Goal: Information Seeking & Learning: Stay updated

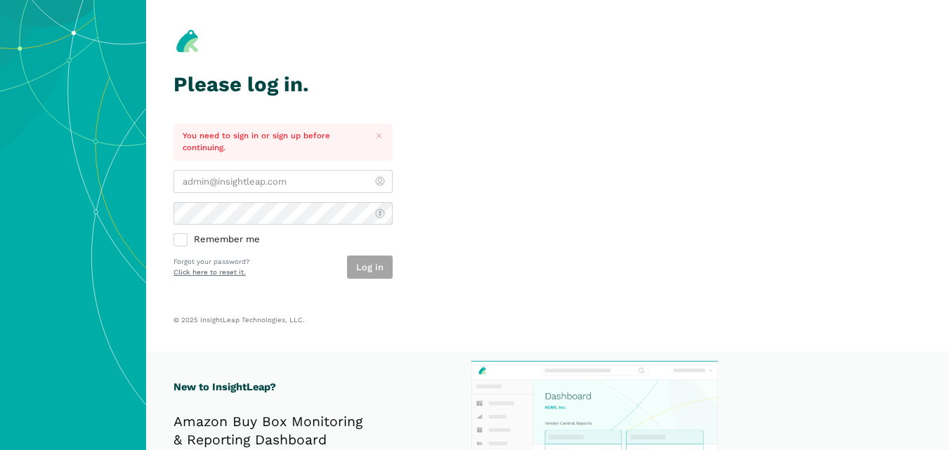
type input "[PERSON_NAME][EMAIL_ADDRESS][DOMAIN_NAME]"
click at [384, 266] on div "Log in" at bounding box center [370, 267] width 46 height 23
click at [384, 266] on button "Log in" at bounding box center [370, 267] width 46 height 23
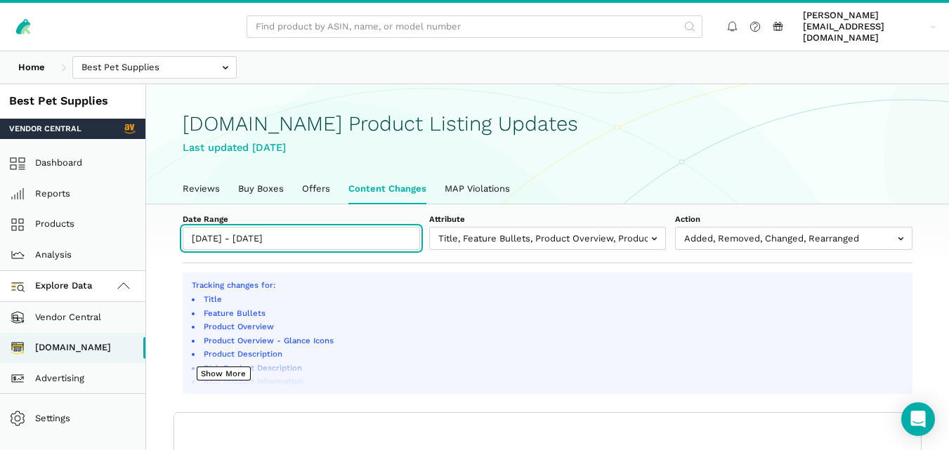
click at [382, 231] on input "[DATE] - [DATE]" at bounding box center [302, 238] width 238 height 23
type input "[DATE]"
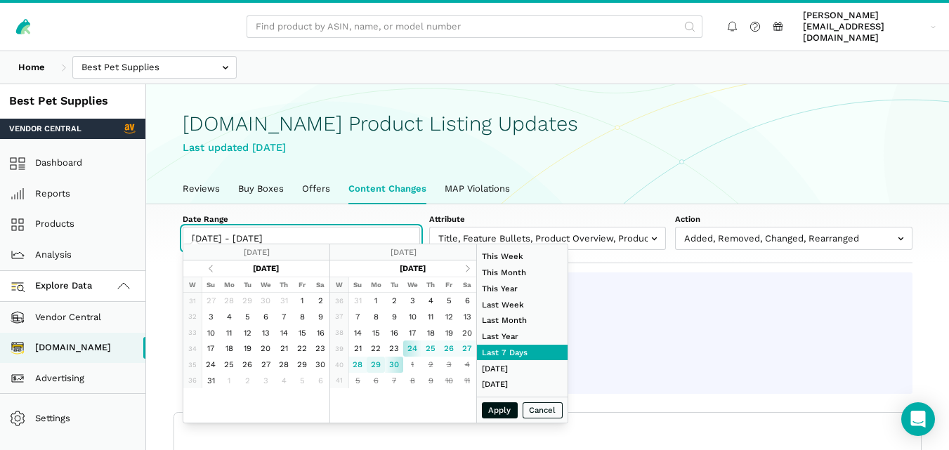
type input "[DATE]"
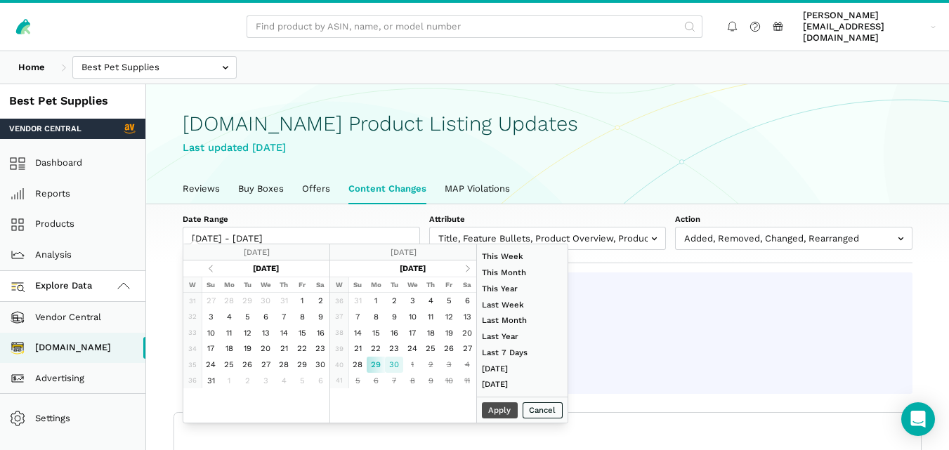
type input "[DATE]"
click at [490, 413] on button "Apply" at bounding box center [500, 411] width 37 height 16
type input "[DATE] - [DATE]"
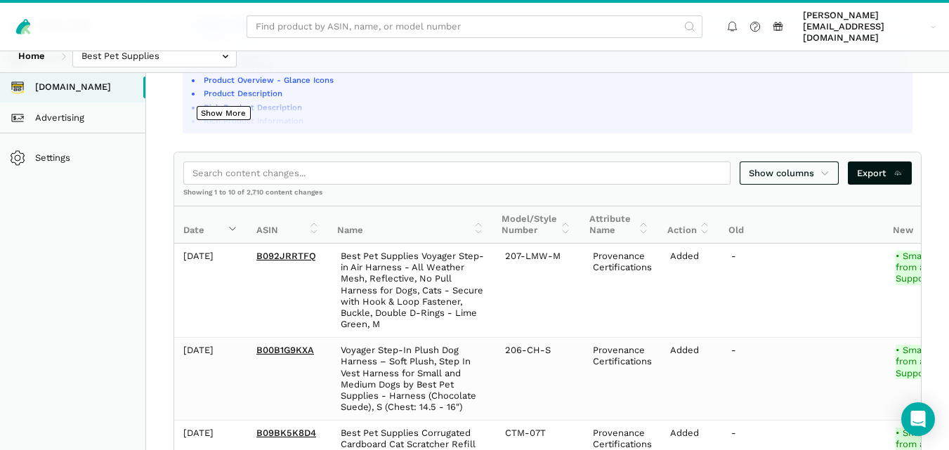
scroll to position [301, 0]
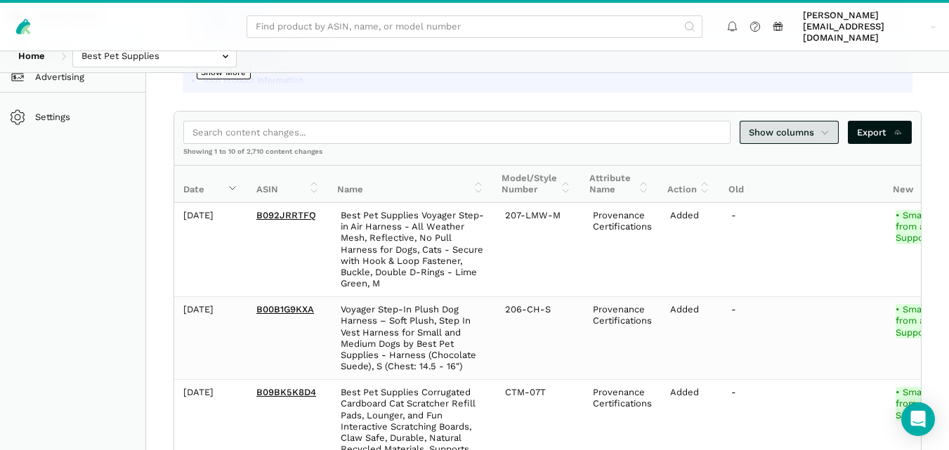
click at [814, 127] on span "Show columns" at bounding box center [790, 133] width 82 height 14
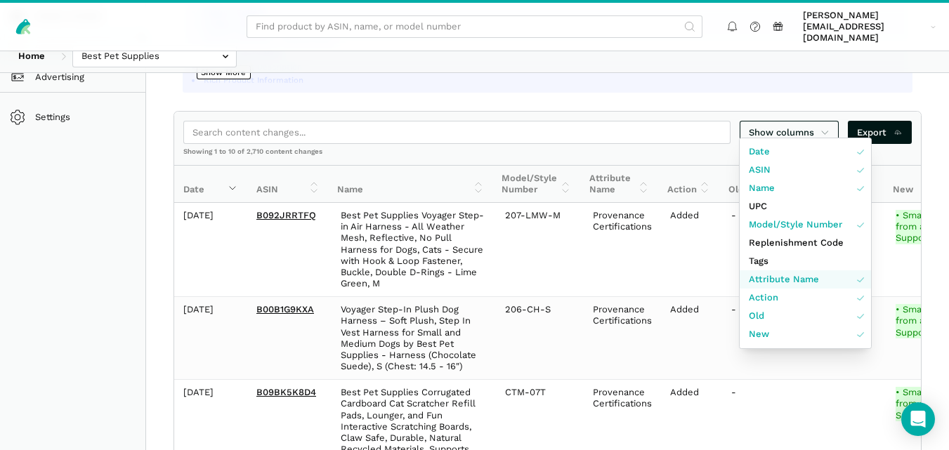
click at [787, 275] on span "Attribute Name" at bounding box center [784, 280] width 70 height 14
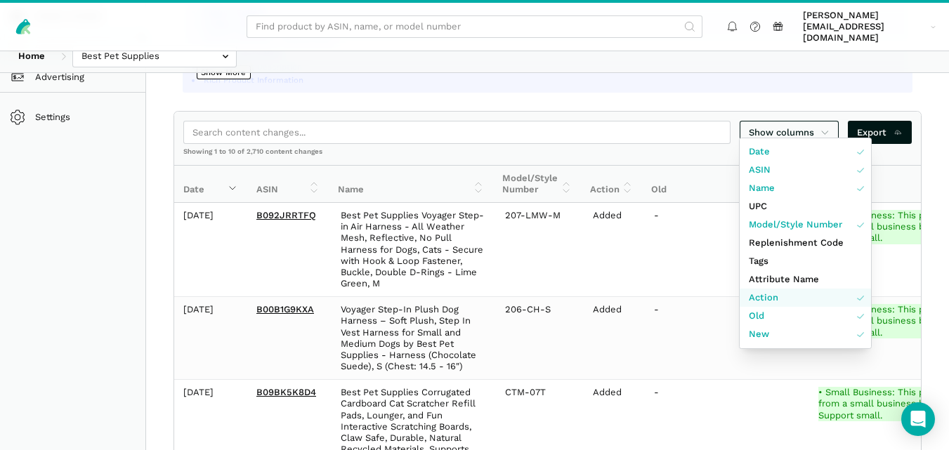
click at [787, 299] on link "Action" at bounding box center [805, 298] width 131 height 18
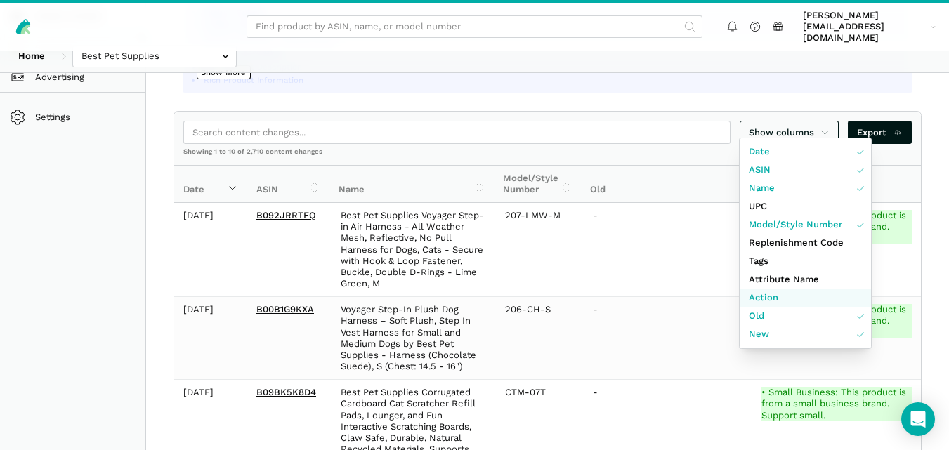
click at [787, 299] on link "Action" at bounding box center [805, 298] width 131 height 18
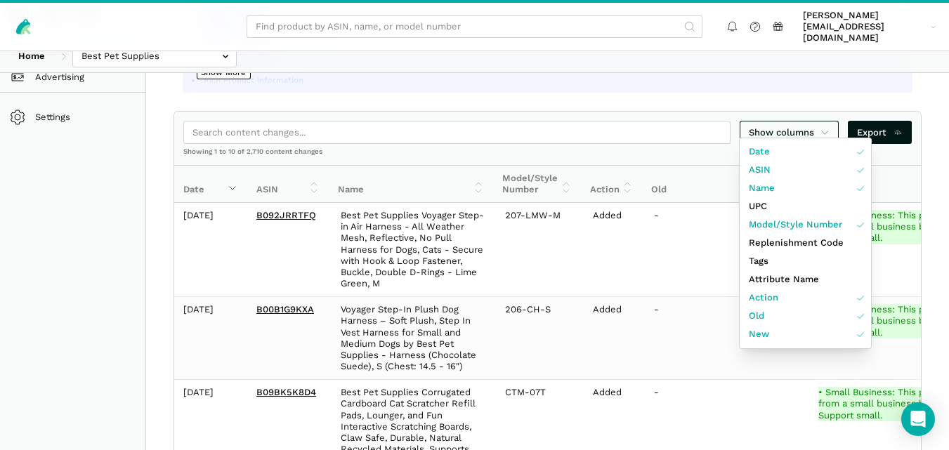
click at [935, 207] on div at bounding box center [474, 225] width 949 height 450
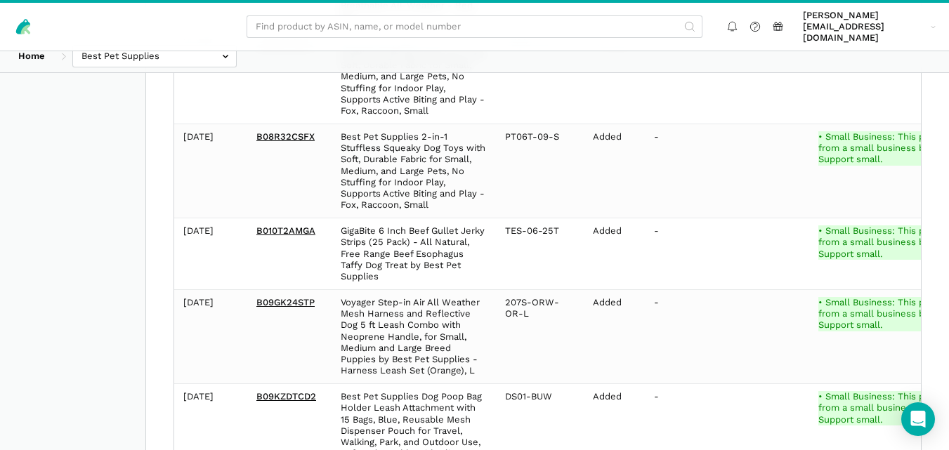
scroll to position [1009, 0]
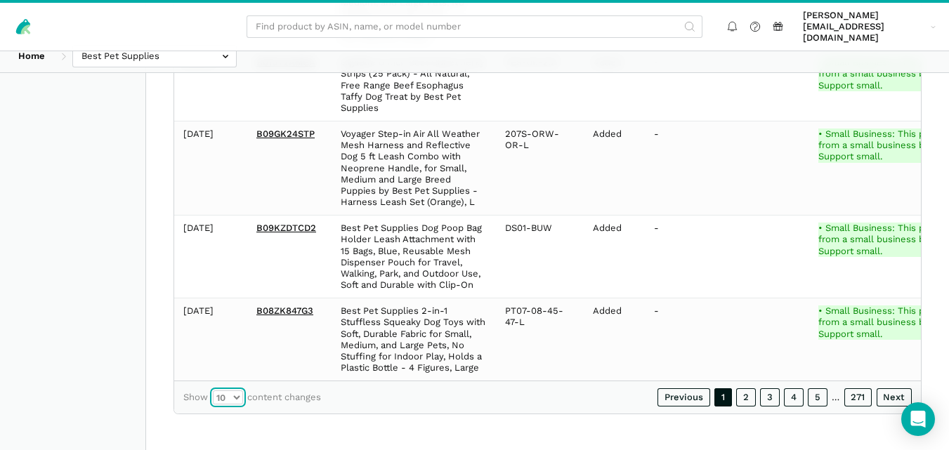
click at [236, 397] on select "10 25 50 100" at bounding box center [228, 398] width 30 height 14
select select "100"
click at [213, 391] on select "10 25 50 100" at bounding box center [228, 398] width 30 height 14
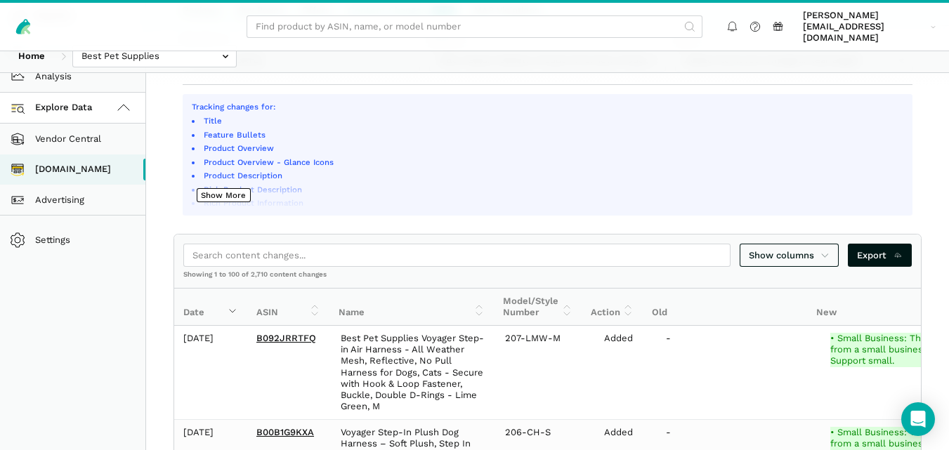
scroll to position [203, 0]
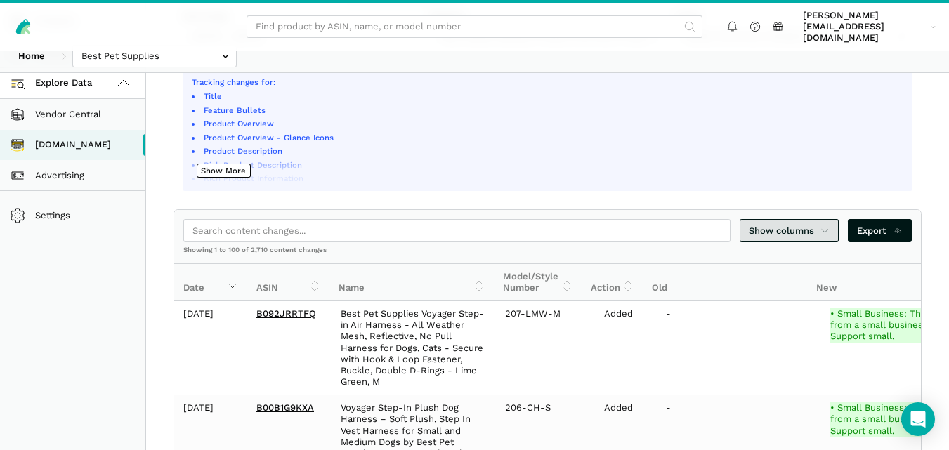
click at [827, 224] on icon at bounding box center [825, 231] width 9 height 14
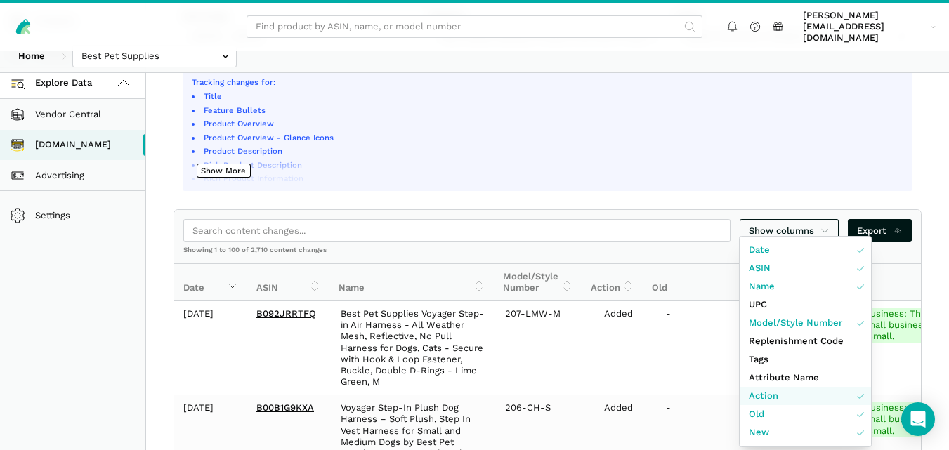
click at [824, 396] on link "Action" at bounding box center [805, 396] width 131 height 18
click at [947, 268] on div at bounding box center [474, 225] width 949 height 450
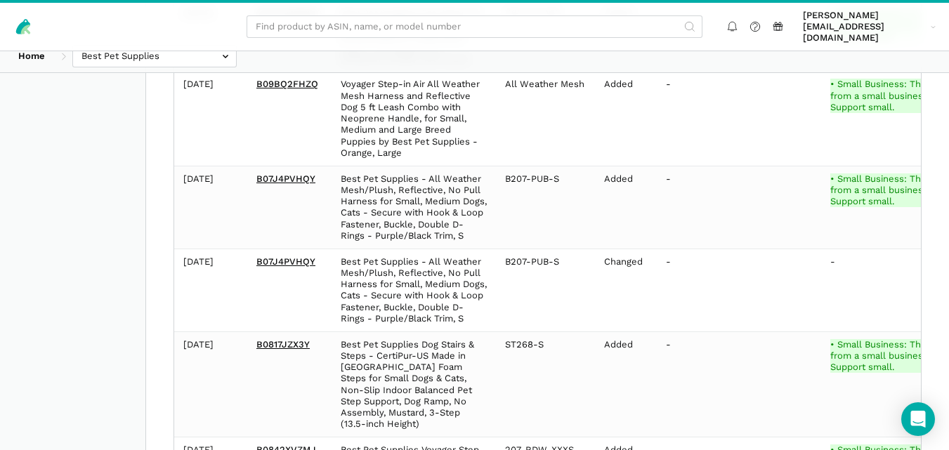
scroll to position [14339, 0]
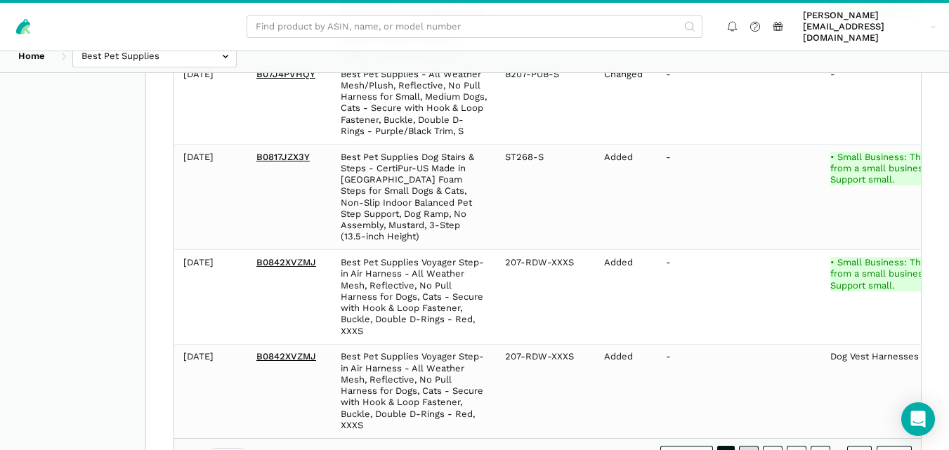
click at [754, 446] on link "2" at bounding box center [749, 455] width 20 height 18
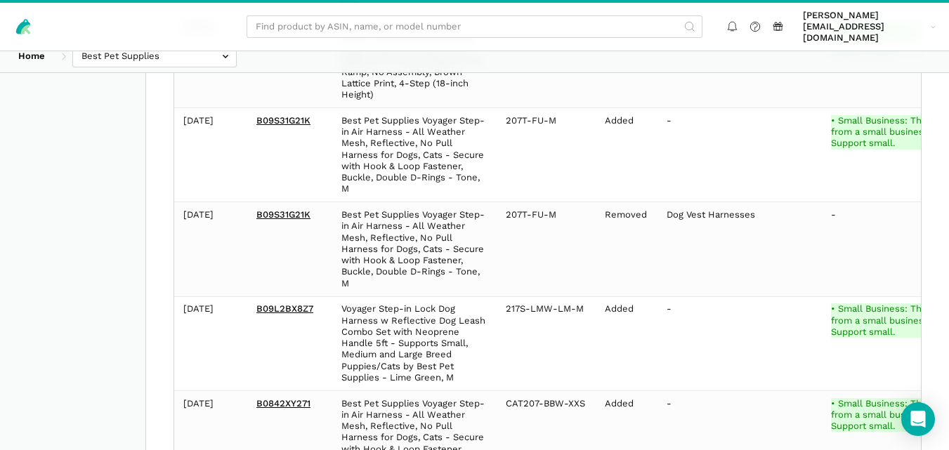
scroll to position [31560, 0]
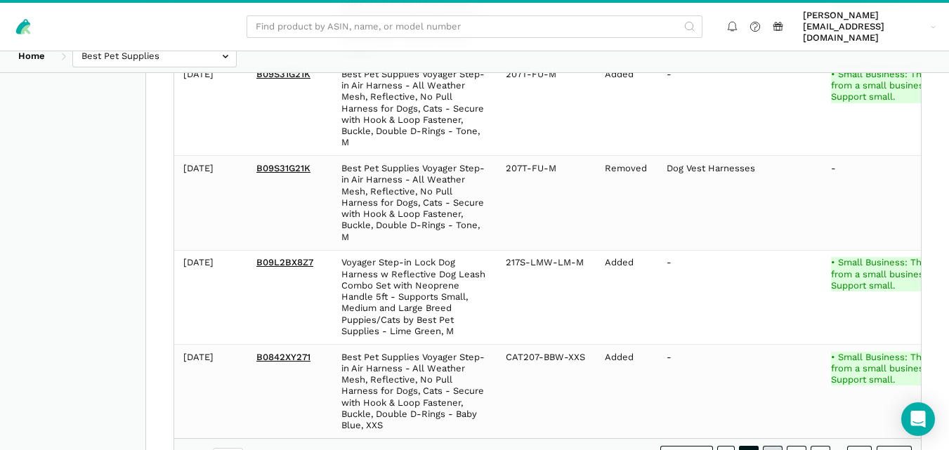
click at [772, 446] on link "3" at bounding box center [773, 455] width 20 height 18
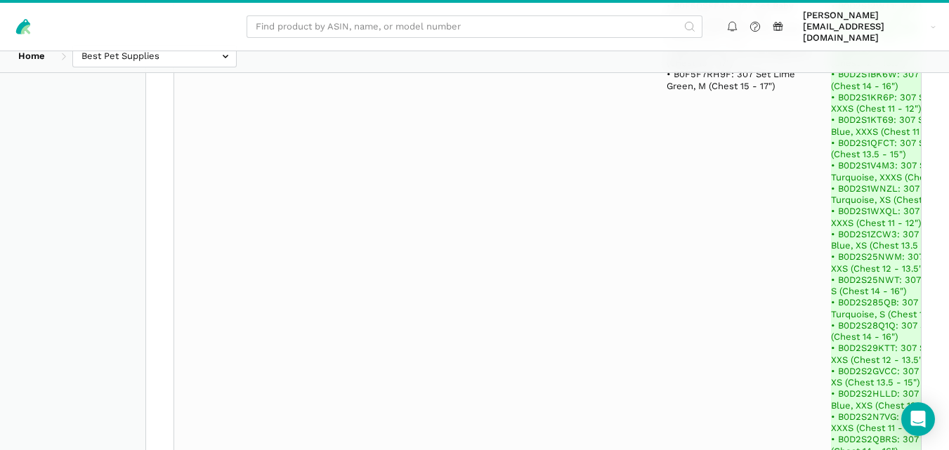
scroll to position [46382, 0]
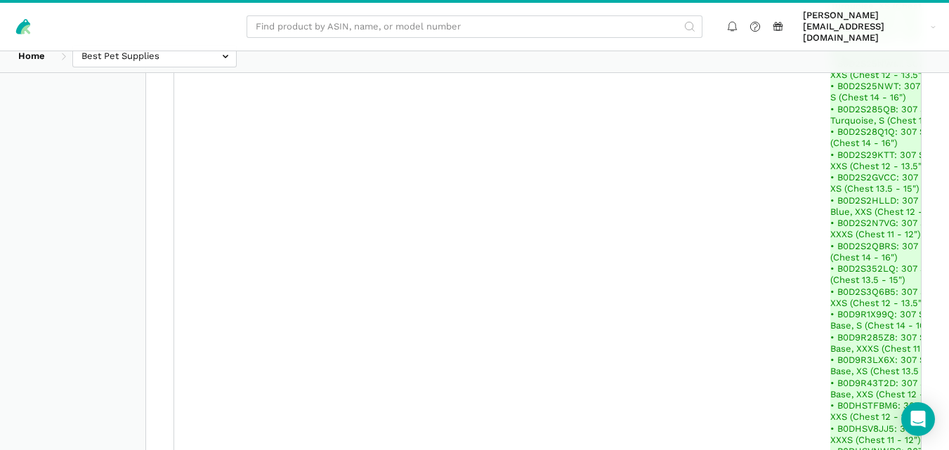
scroll to position [30652, 0]
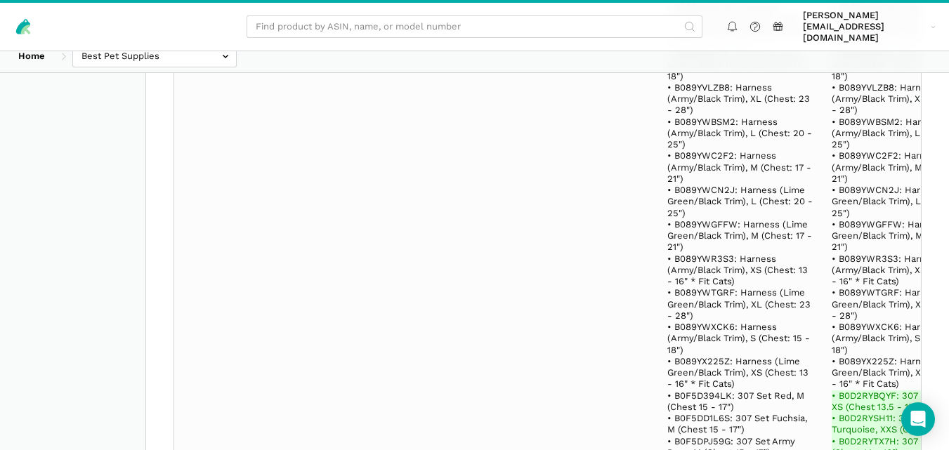
scroll to position [40463, 0]
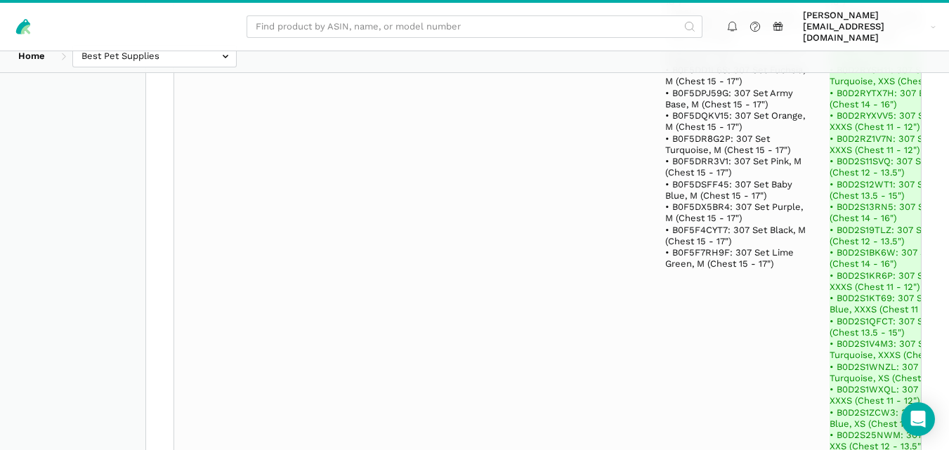
scroll to position [39069, 0]
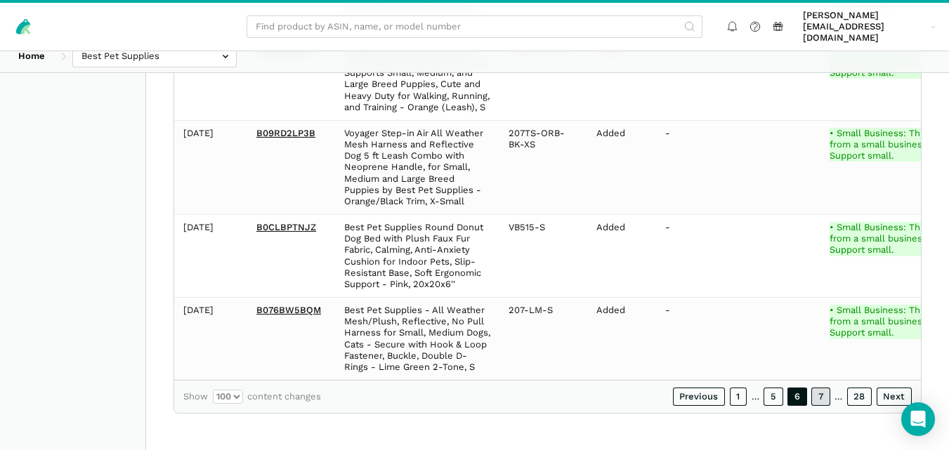
click at [824, 398] on link "7" at bounding box center [821, 397] width 19 height 18
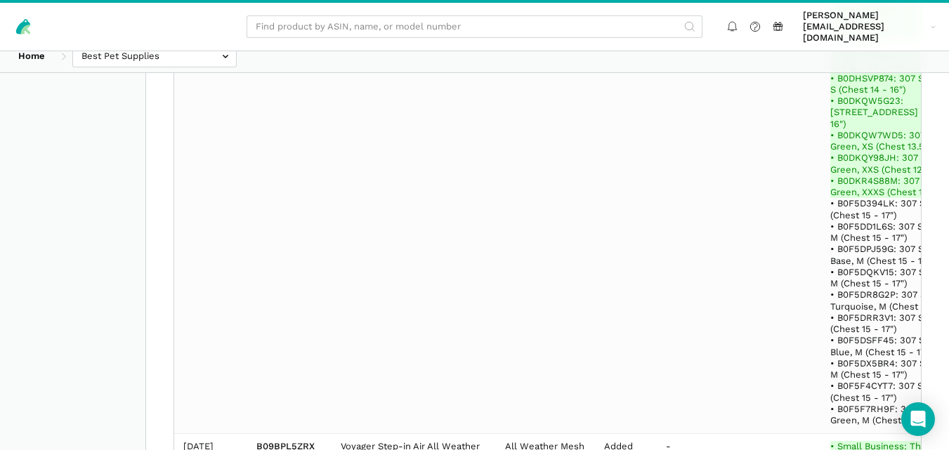
scroll to position [29366, 0]
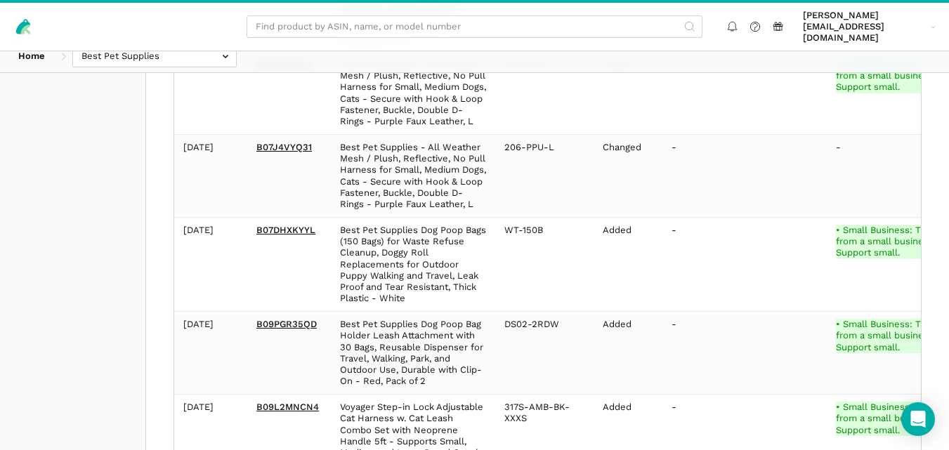
scroll to position [25015, 0]
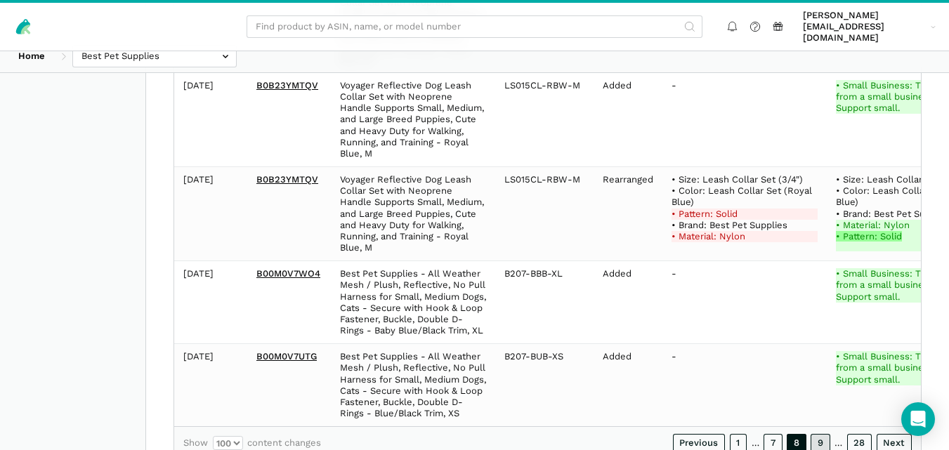
click at [819, 434] on link "9" at bounding box center [821, 443] width 20 height 18
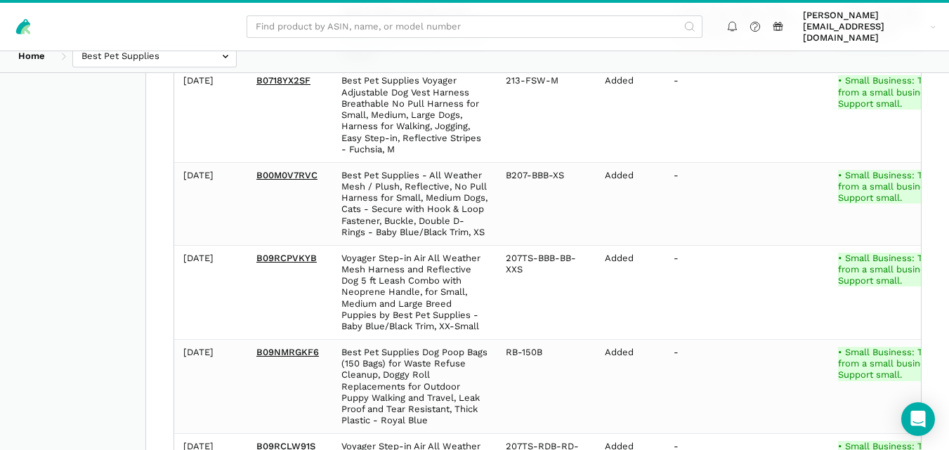
scroll to position [28395, 0]
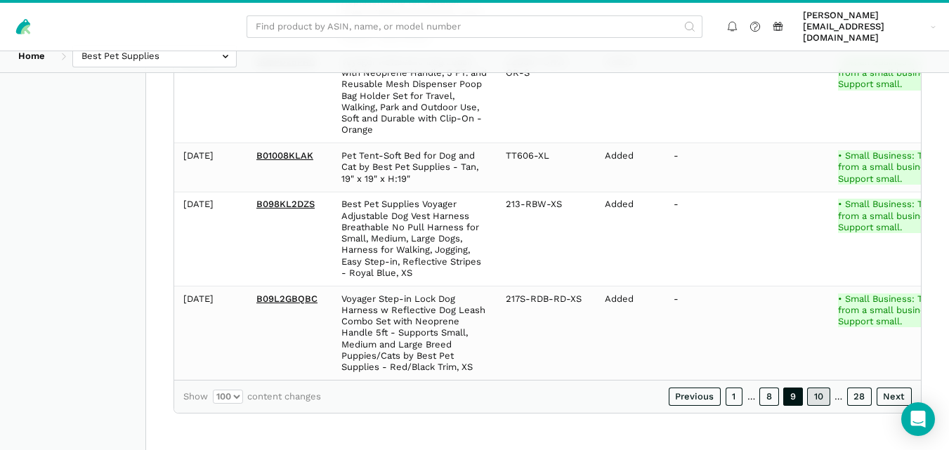
click at [823, 402] on link "10" at bounding box center [818, 397] width 23 height 18
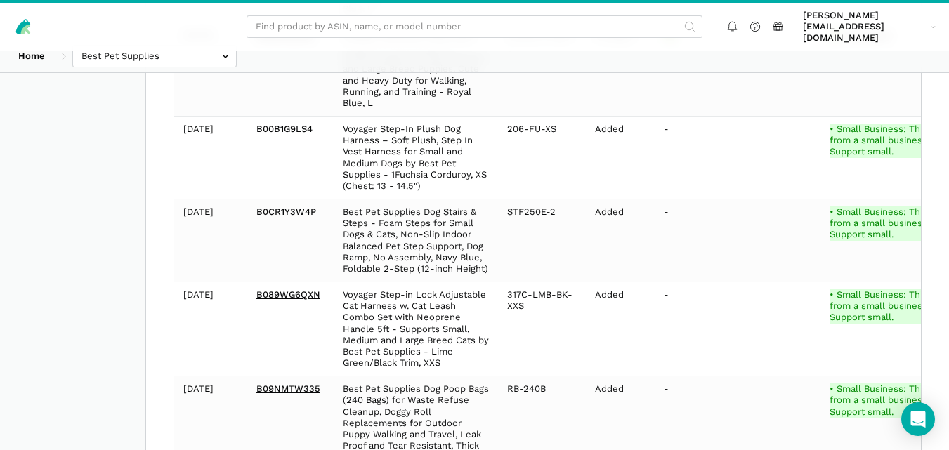
scroll to position [32769, 0]
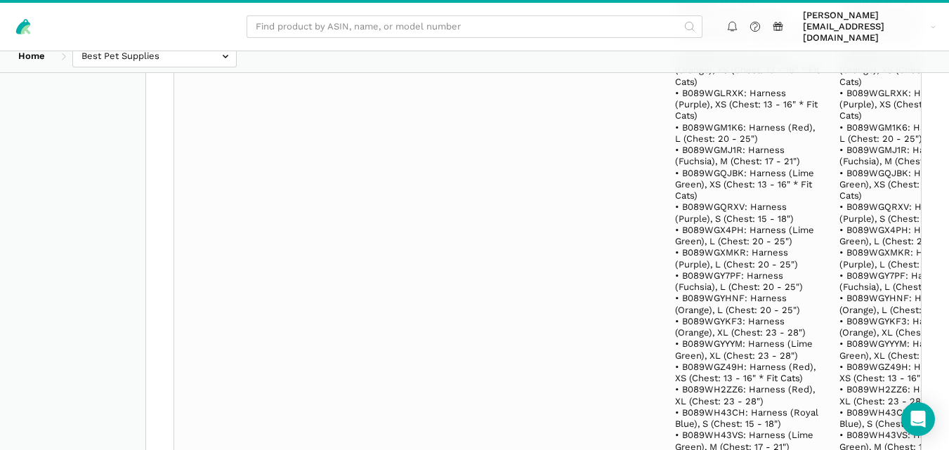
scroll to position [32326, 0]
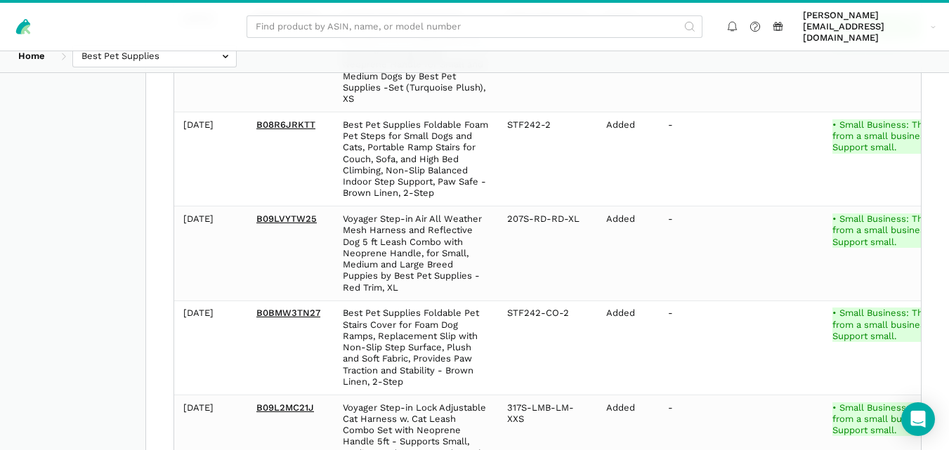
scroll to position [29943, 0]
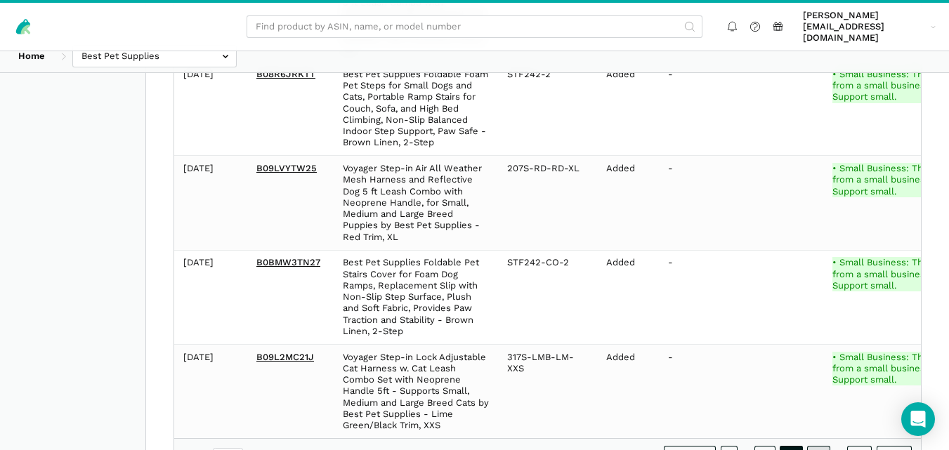
click at [820, 446] on link "13" at bounding box center [818, 455] width 23 height 18
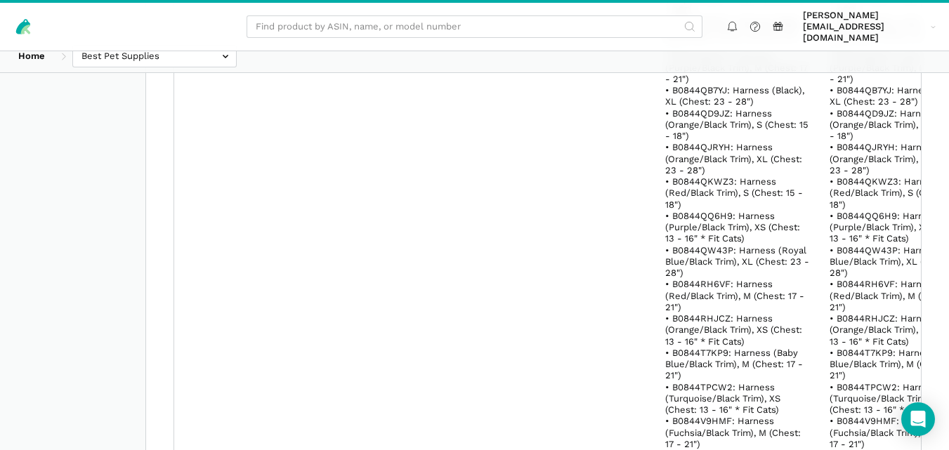
scroll to position [37366, 0]
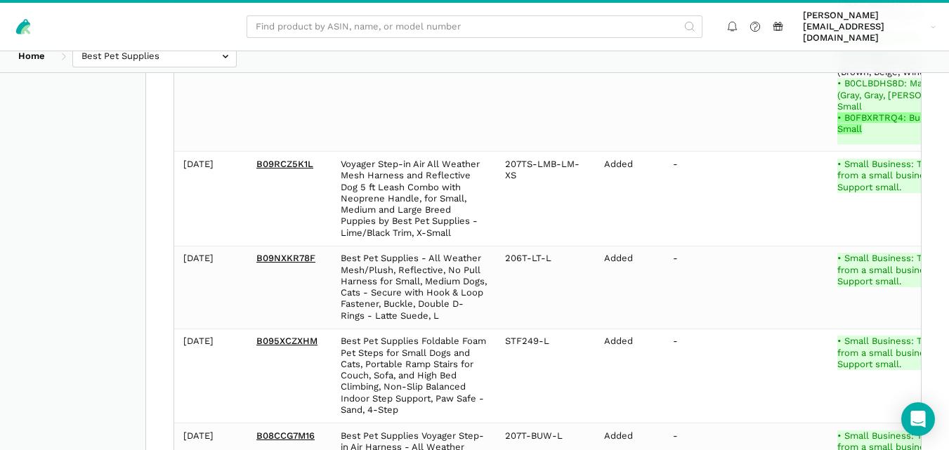
scroll to position [37571, 0]
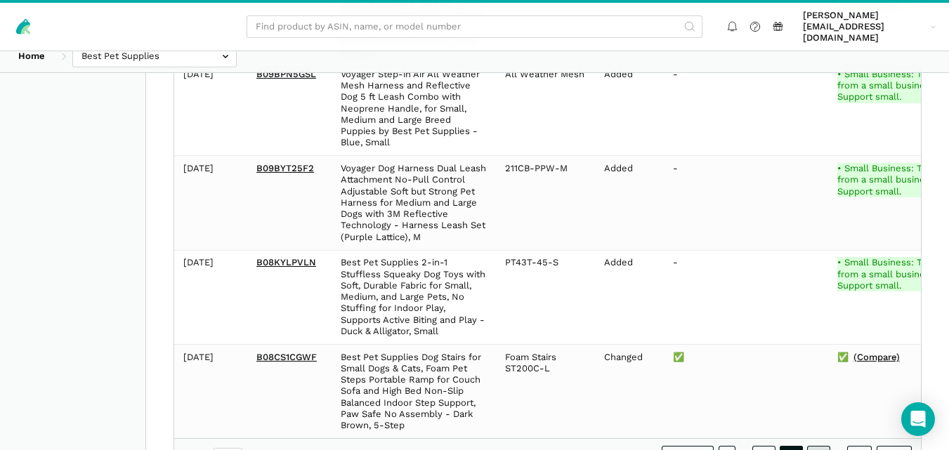
click at [824, 446] on link "15" at bounding box center [818, 455] width 23 height 18
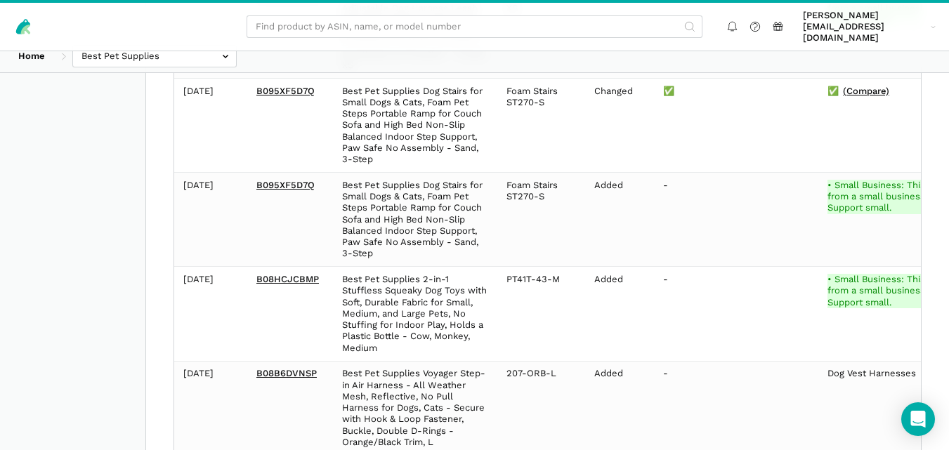
scroll to position [40166, 0]
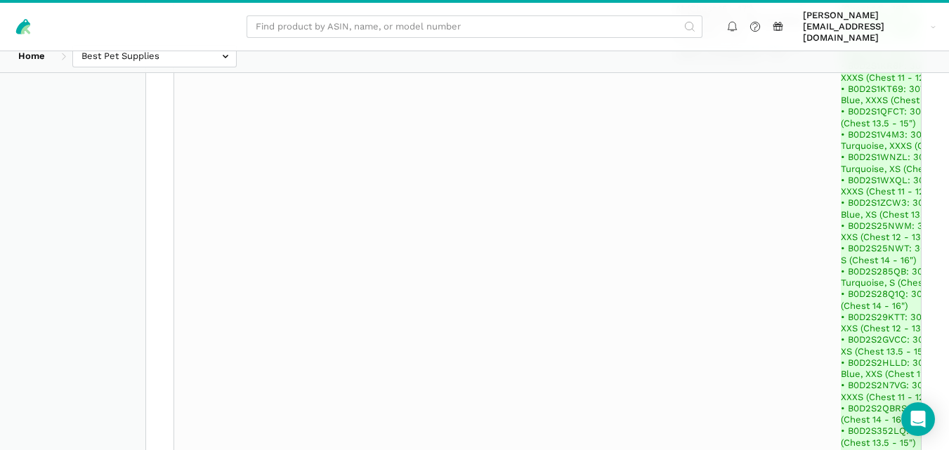
scroll to position [36980, 0]
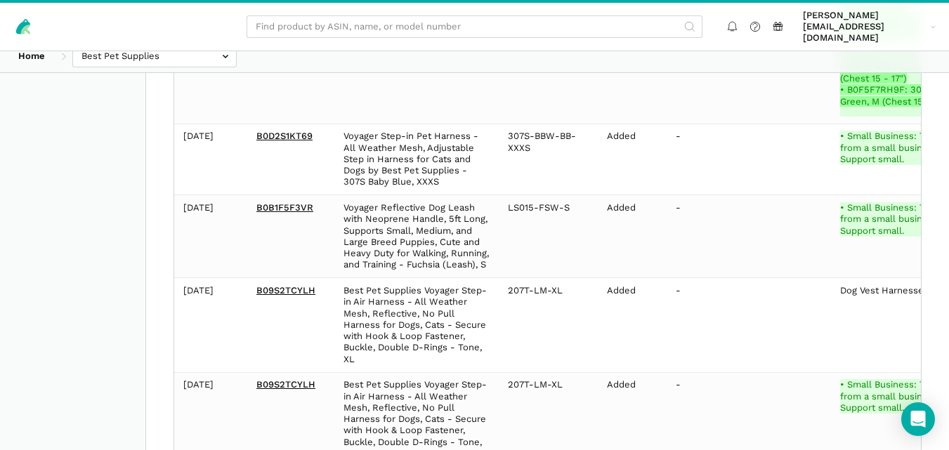
scroll to position [27036, 0]
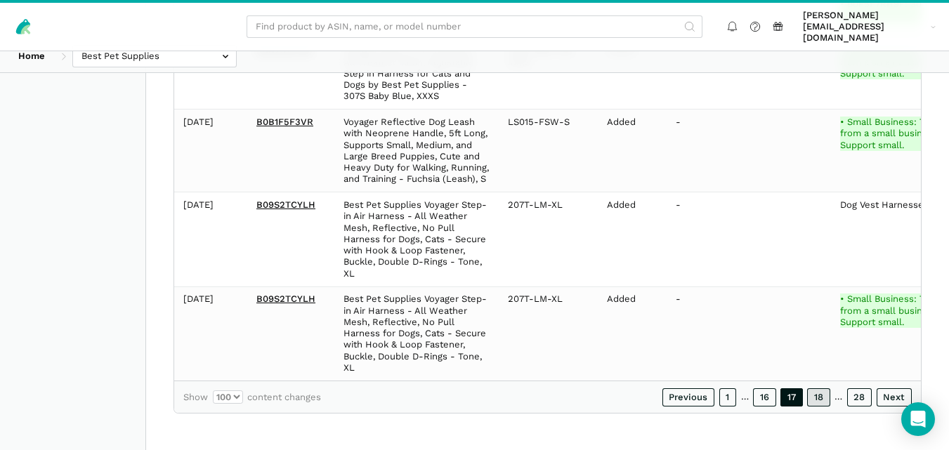
click at [826, 400] on link "18" at bounding box center [818, 398] width 23 height 18
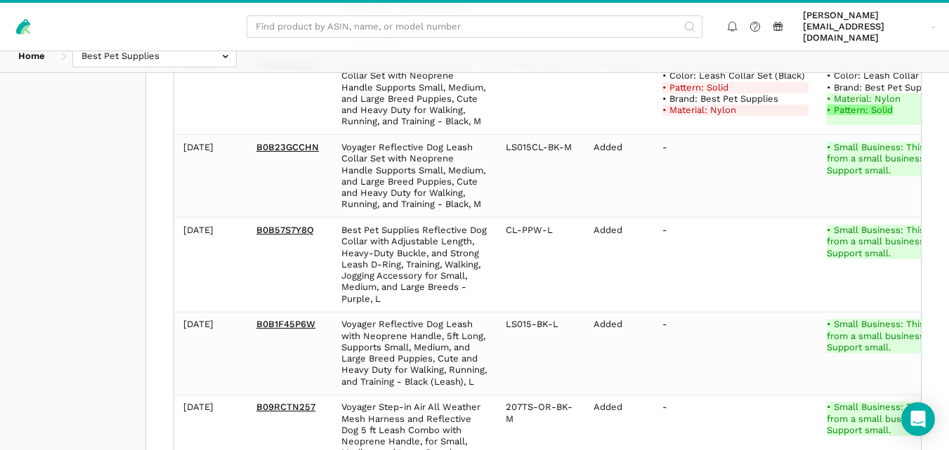
scroll to position [19259, 0]
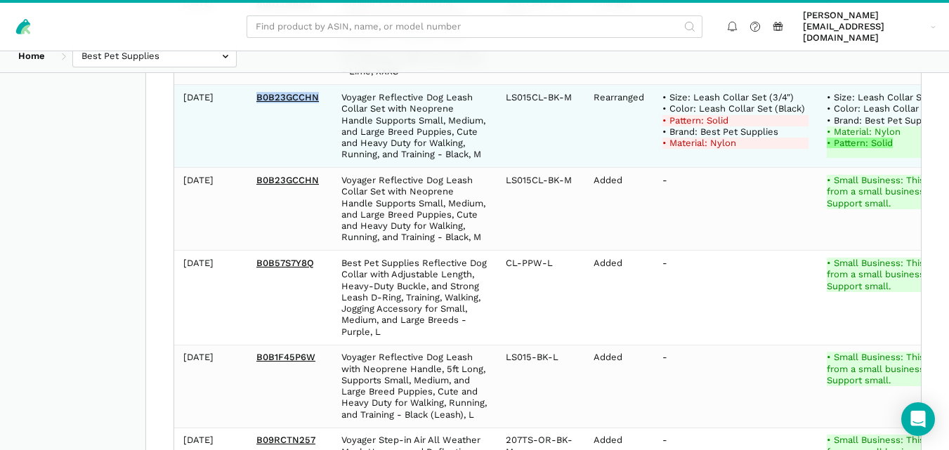
drag, startPoint x: 320, startPoint y: 98, endPoint x: 256, endPoint y: 98, distance: 63.9
click at [256, 98] on td "B0B23GCCHN" at bounding box center [289, 126] width 85 height 83
copy link "B0B23GCCHN"
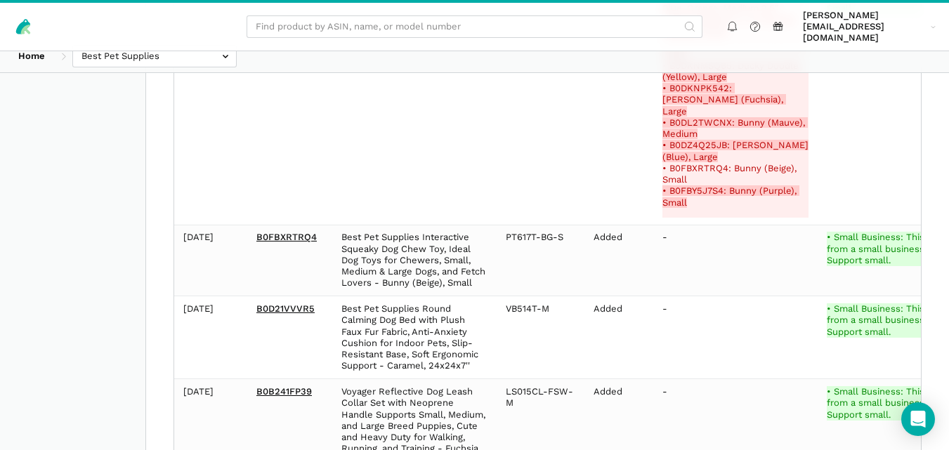
scroll to position [19728, 0]
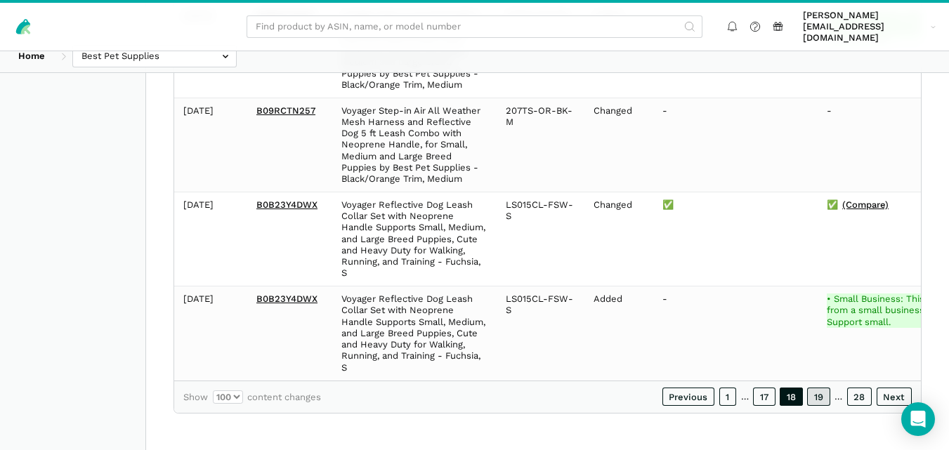
click at [814, 398] on link "19" at bounding box center [818, 397] width 23 height 18
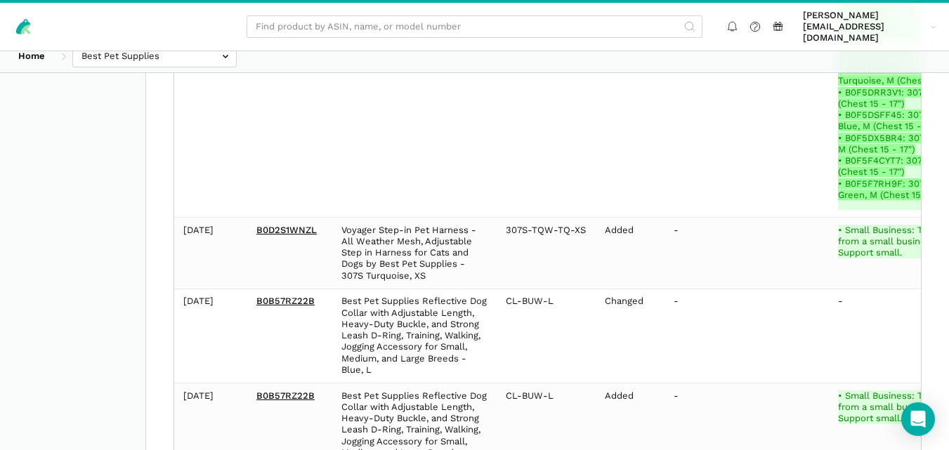
scroll to position [17390, 0]
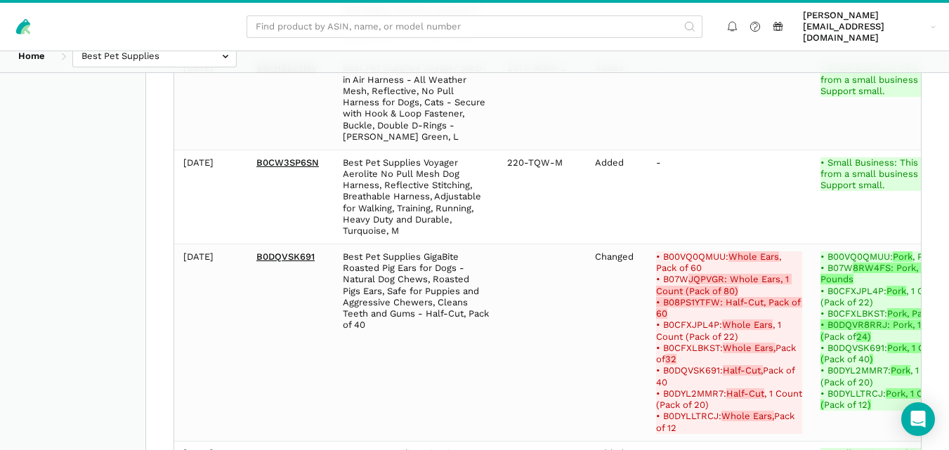
scroll to position [41093, 0]
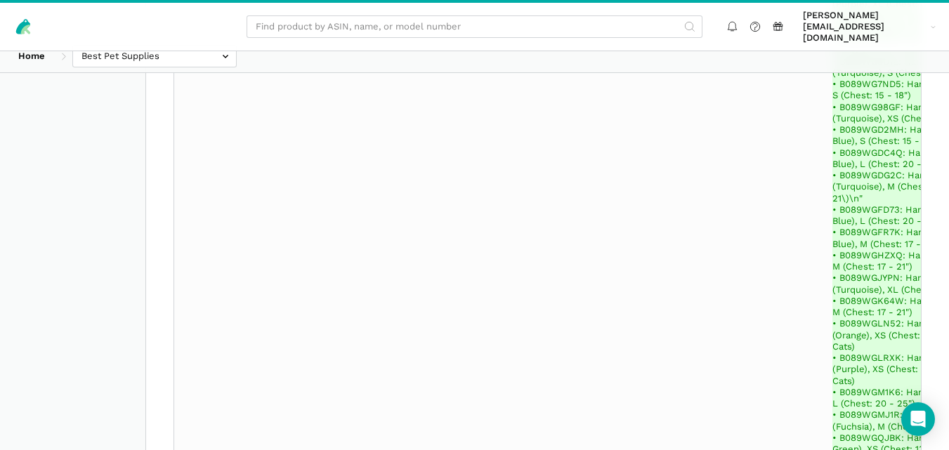
scroll to position [70825, 0]
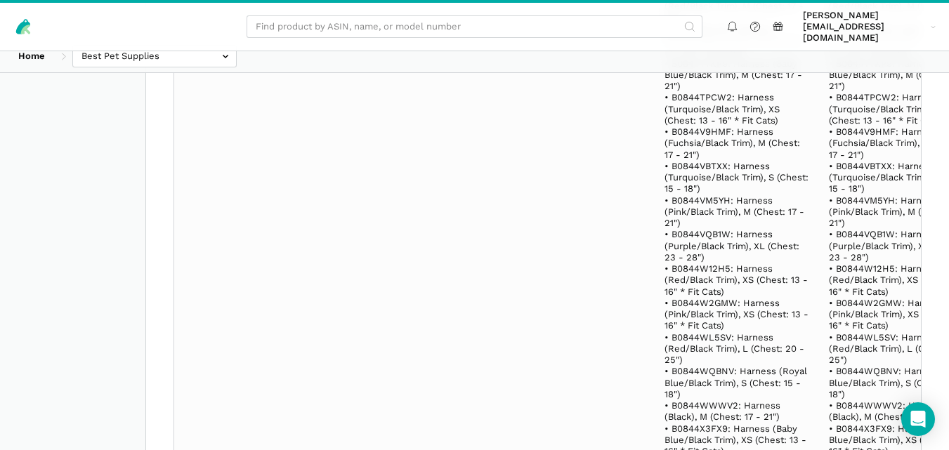
scroll to position [57337, 0]
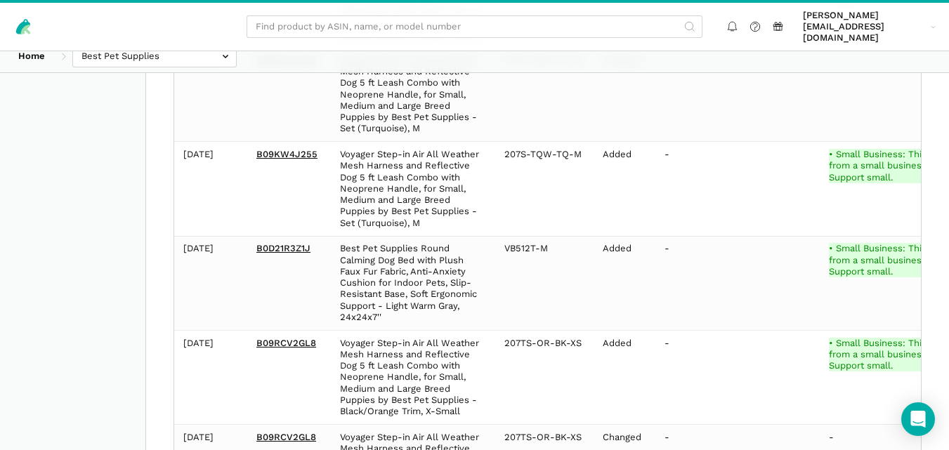
scroll to position [12601, 0]
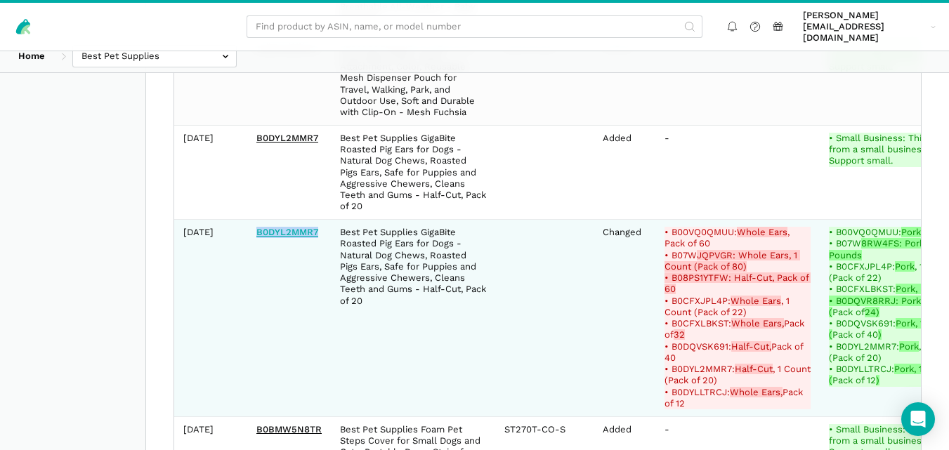
drag, startPoint x: 322, startPoint y: 192, endPoint x: 259, endPoint y: 195, distance: 62.6
click at [259, 220] on td "B0DYL2MMR7" at bounding box center [289, 318] width 84 height 197
copy link "B0DYL2MMR7"
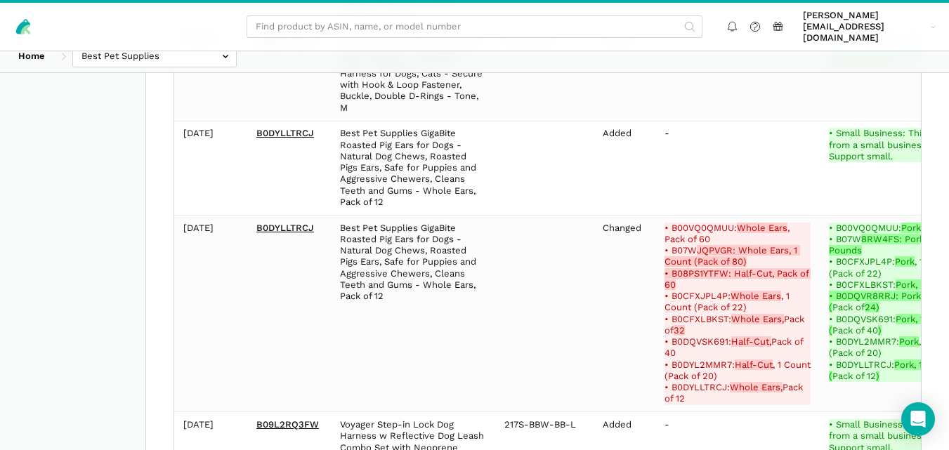
scroll to position [20582, 0]
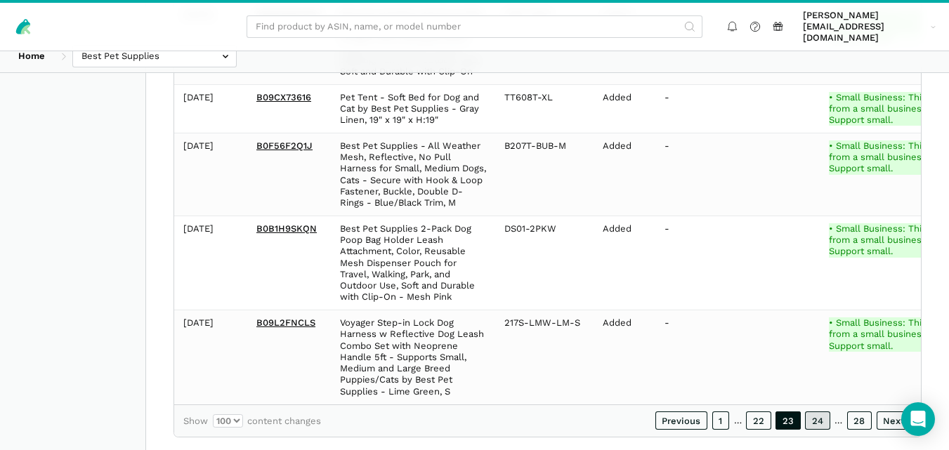
click at [826, 412] on link "24" at bounding box center [817, 421] width 25 height 18
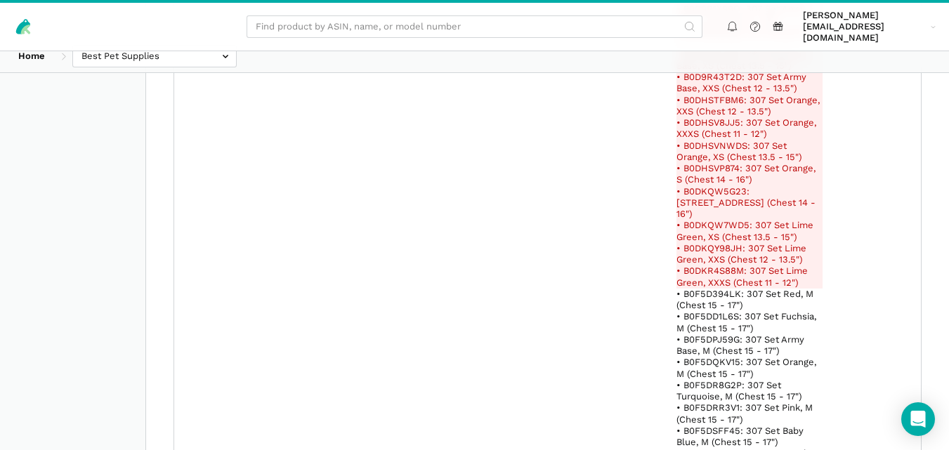
scroll to position [112371, 0]
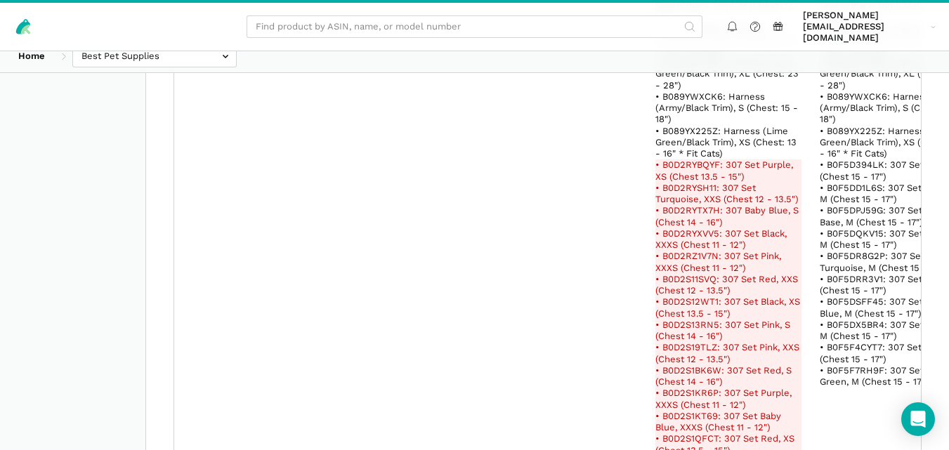
scroll to position [155784, 0]
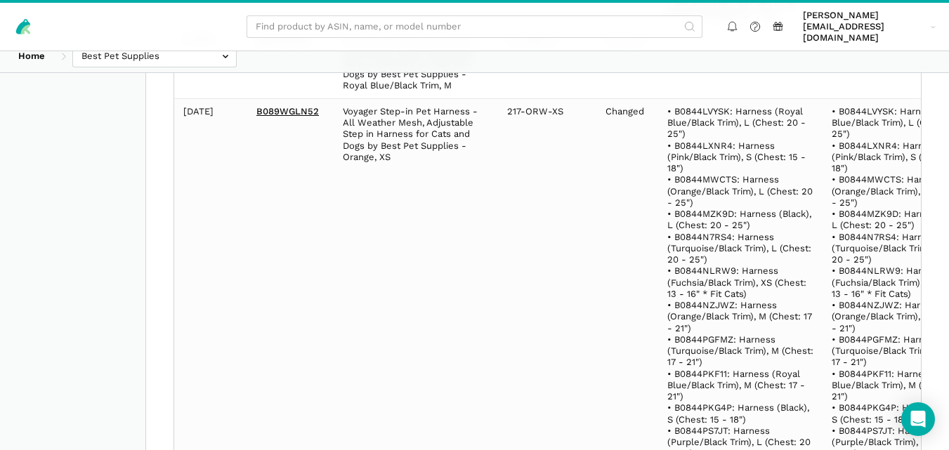
scroll to position [141015, 0]
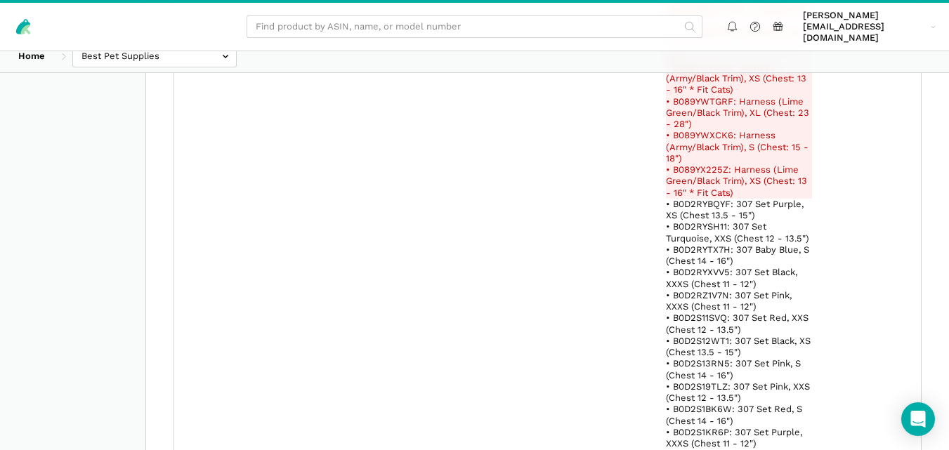
scroll to position [156574, 0]
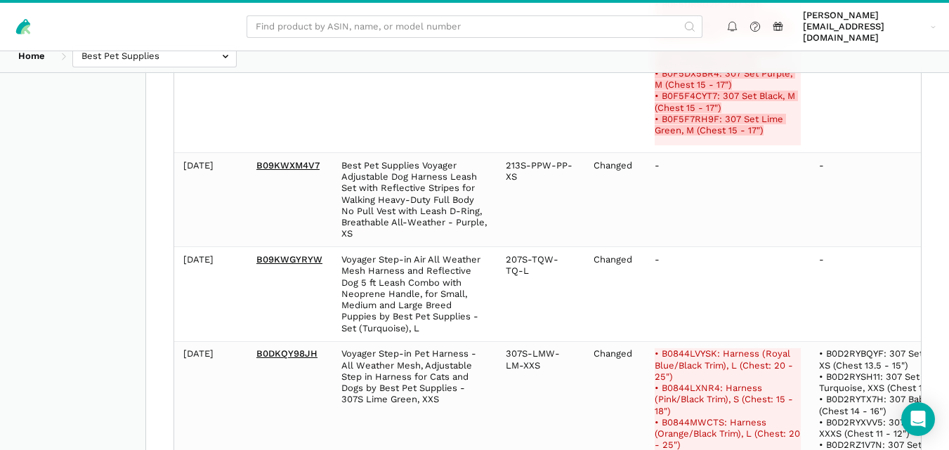
scroll to position [4201, 0]
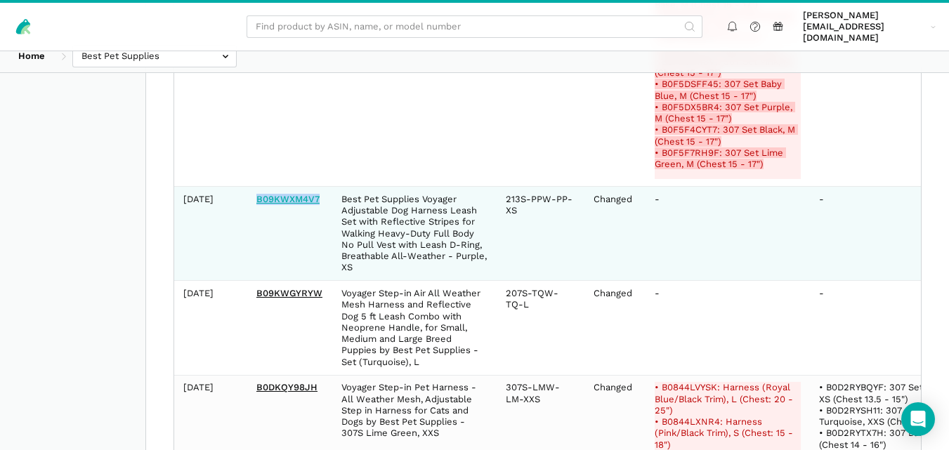
drag, startPoint x: 323, startPoint y: 182, endPoint x: 259, endPoint y: 178, distance: 64.0
click at [259, 187] on td "B09KWXM4V7" at bounding box center [289, 234] width 85 height 94
copy link "B09KWXM4V7"
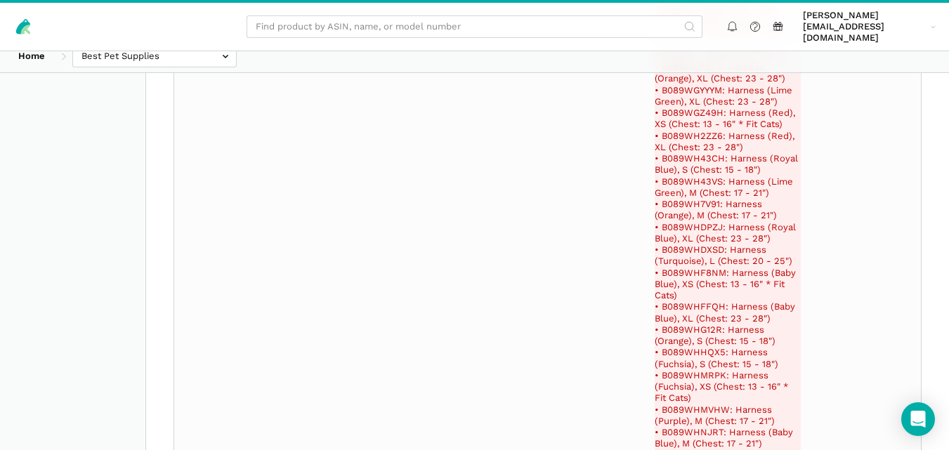
scroll to position [19919, 0]
